Goal: Book appointment/travel/reservation

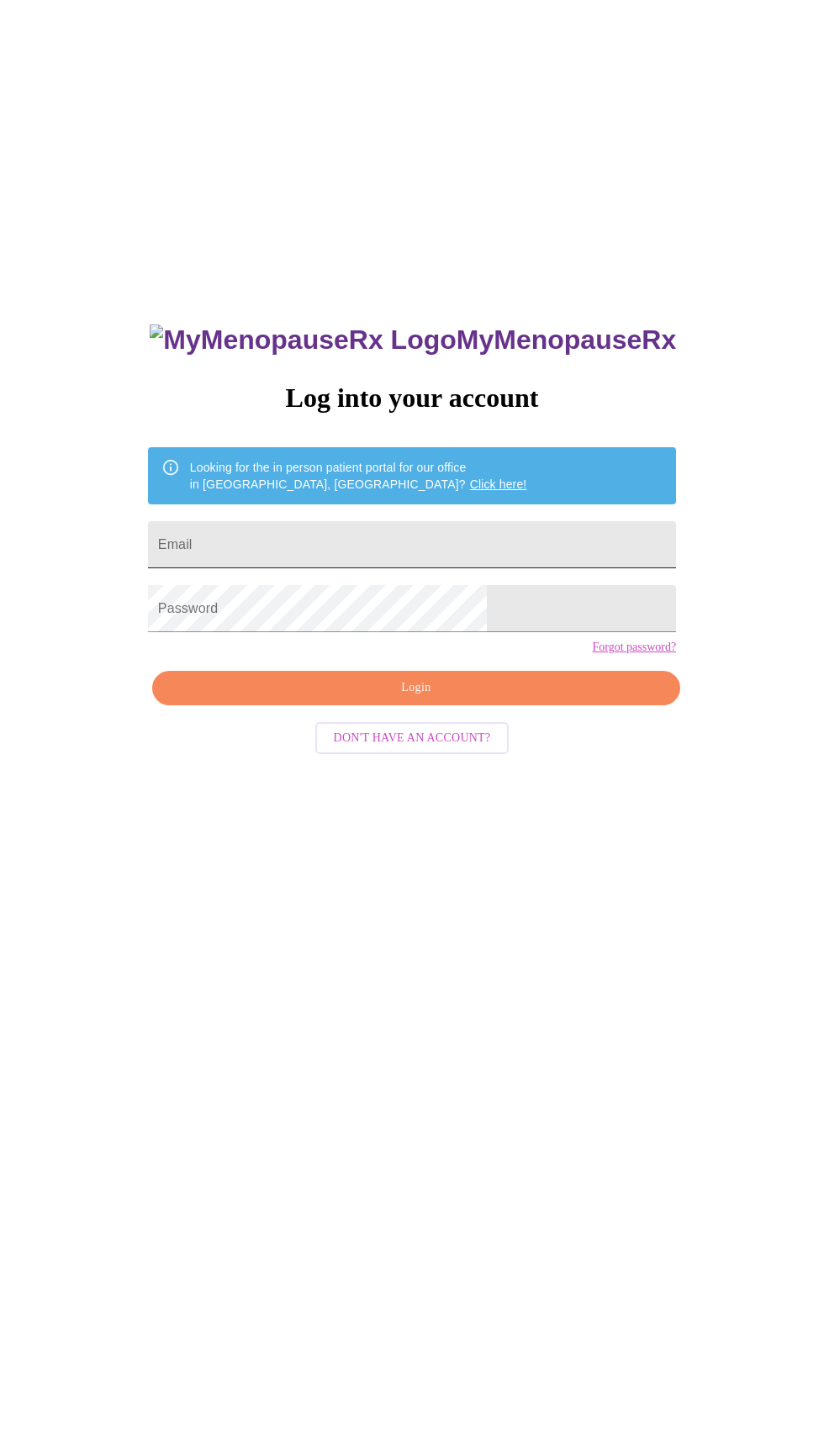
click at [456, 568] on input "Email" at bounding box center [412, 544] width 529 height 47
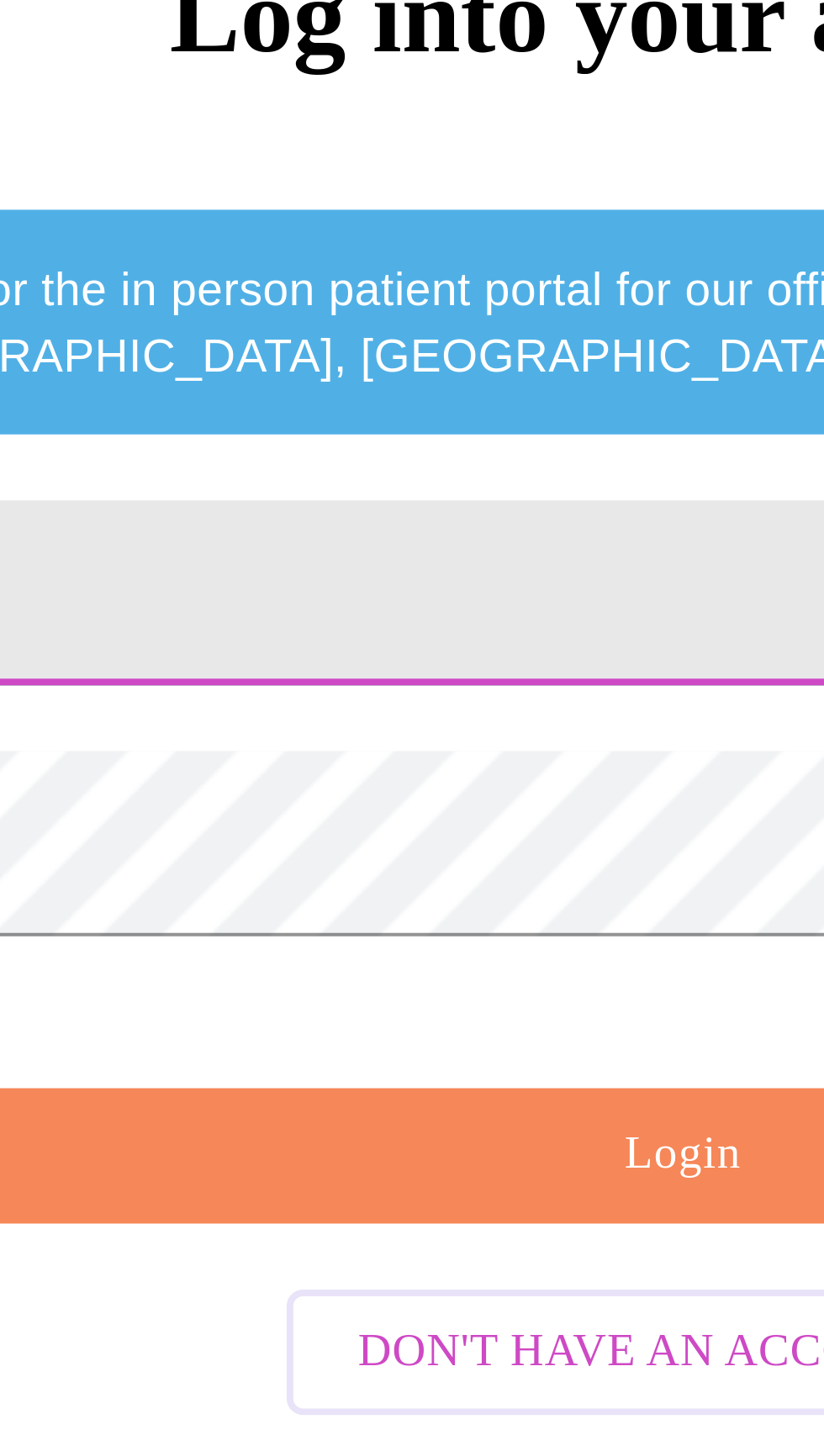
type input "[EMAIL_ADDRESS][DOMAIN_NAME]"
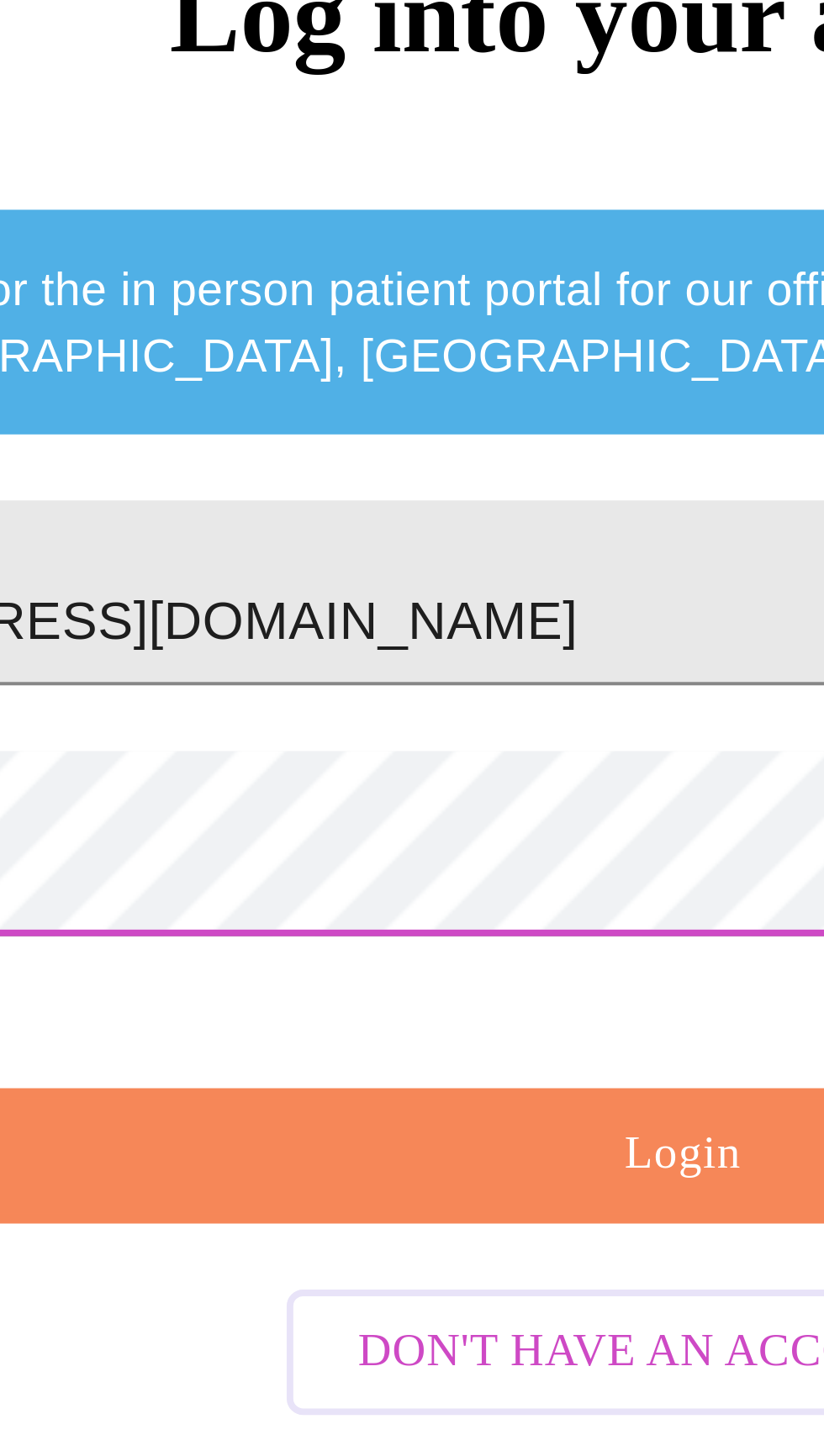
click at [386, 698] on span "Login" at bounding box center [416, 688] width 490 height 21
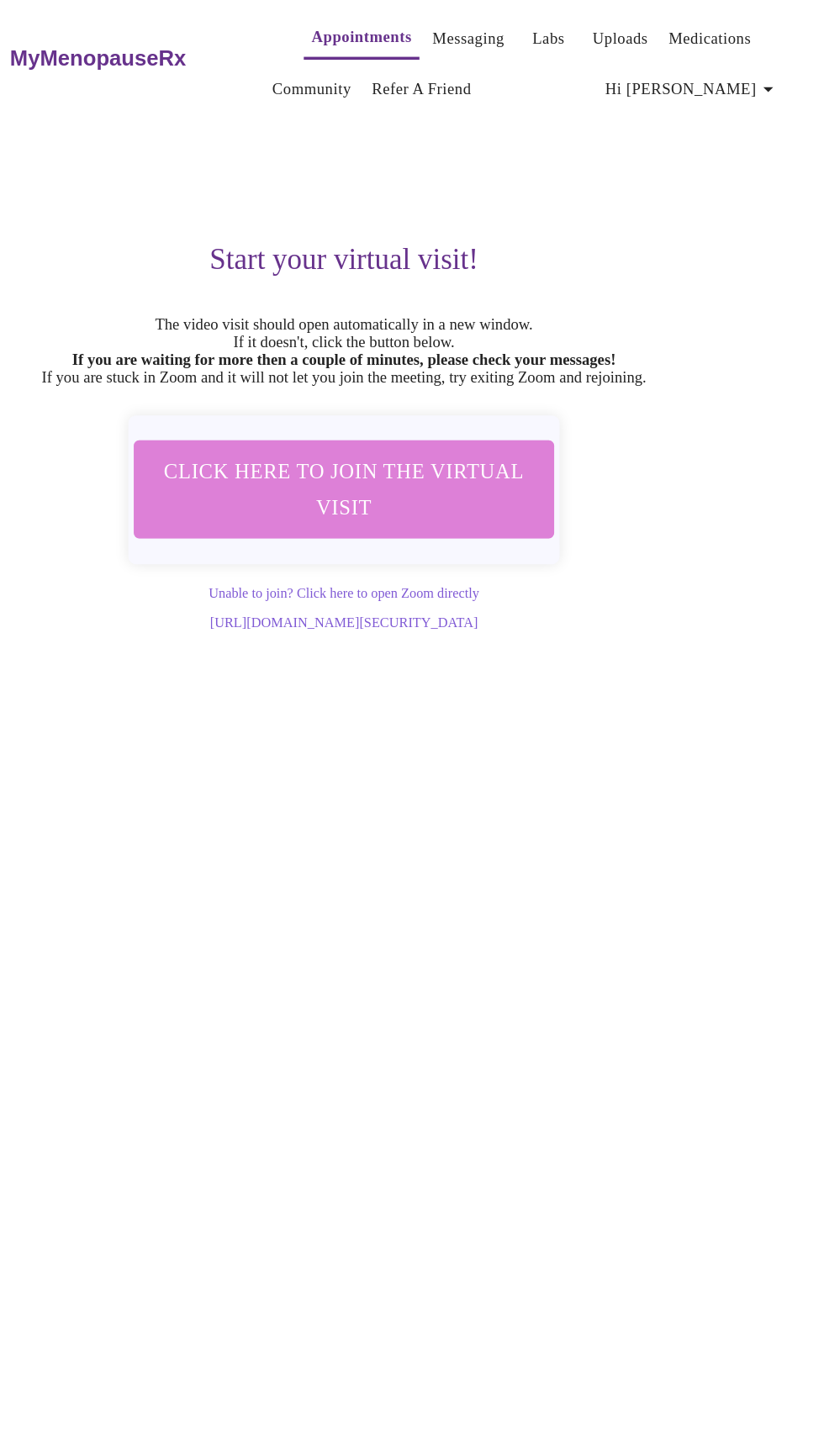
click at [496, 451] on span "Click here to join the virtual visit" at bounding box center [412, 420] width 316 height 62
